Goal: Navigation & Orientation: Find specific page/section

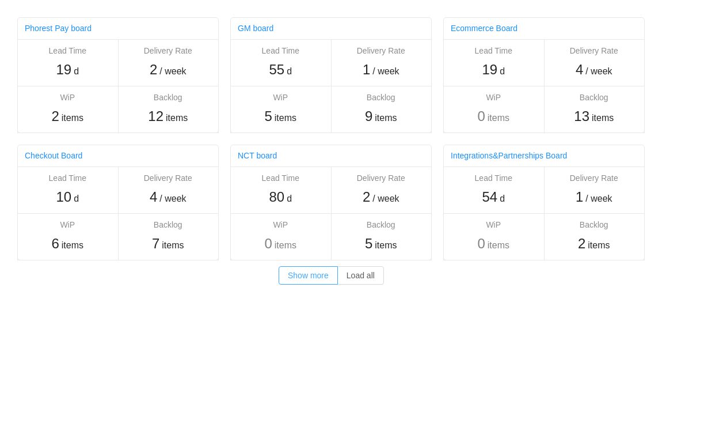
click at [309, 277] on button "Show more" at bounding box center [308, 275] width 59 height 18
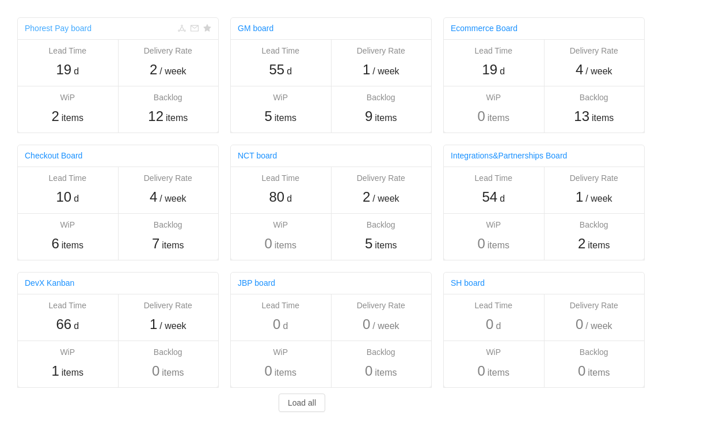
click at [69, 28] on link "Phorest Pay board" at bounding box center [58, 28] width 67 height 9
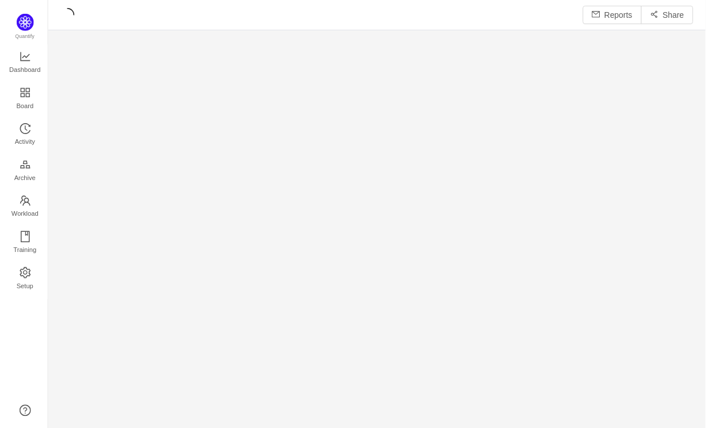
scroll to position [431, 662]
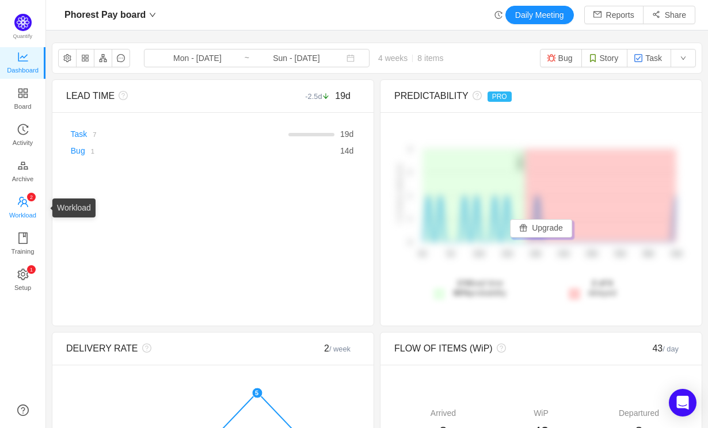
click at [29, 204] on span "Workload" at bounding box center [22, 215] width 27 height 23
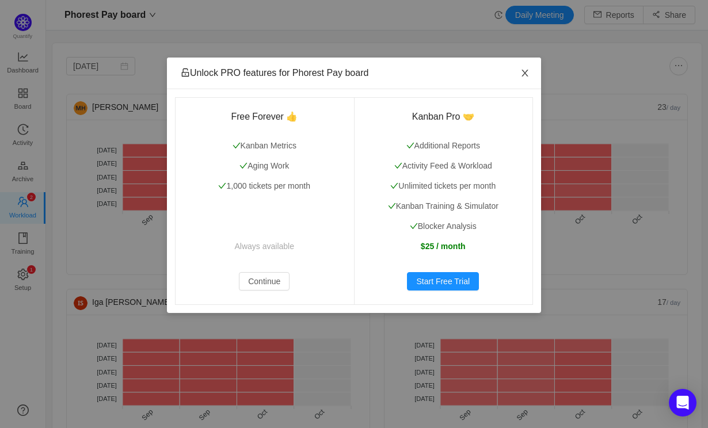
click at [526, 74] on icon "icon: close" at bounding box center [525, 73] width 9 height 9
click at [526, 78] on span "Close" at bounding box center [525, 74] width 32 height 32
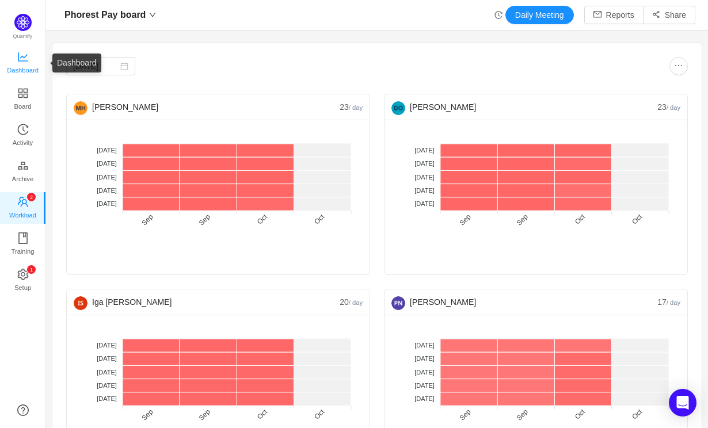
click at [26, 64] on span "Dashboard" at bounding box center [23, 70] width 32 height 23
